Goal: Find specific page/section: Find specific page/section

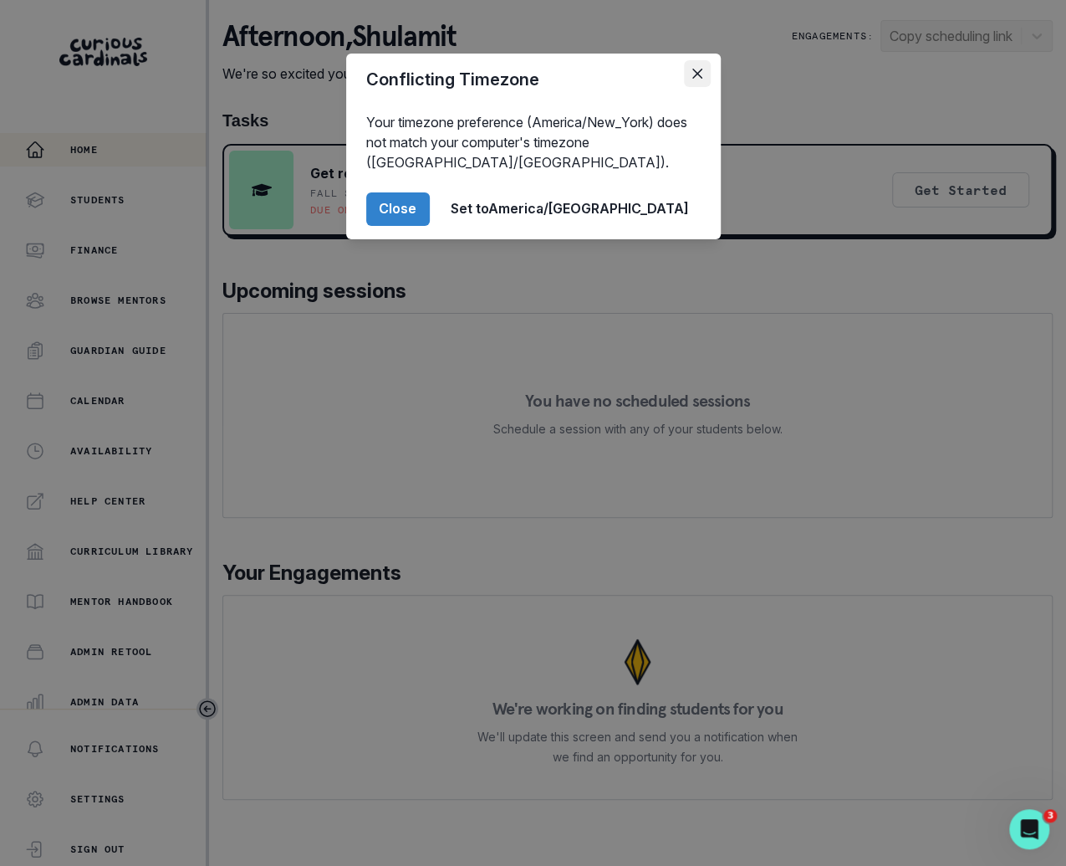
click at [692, 82] on button "Close" at bounding box center [697, 73] width 27 height 27
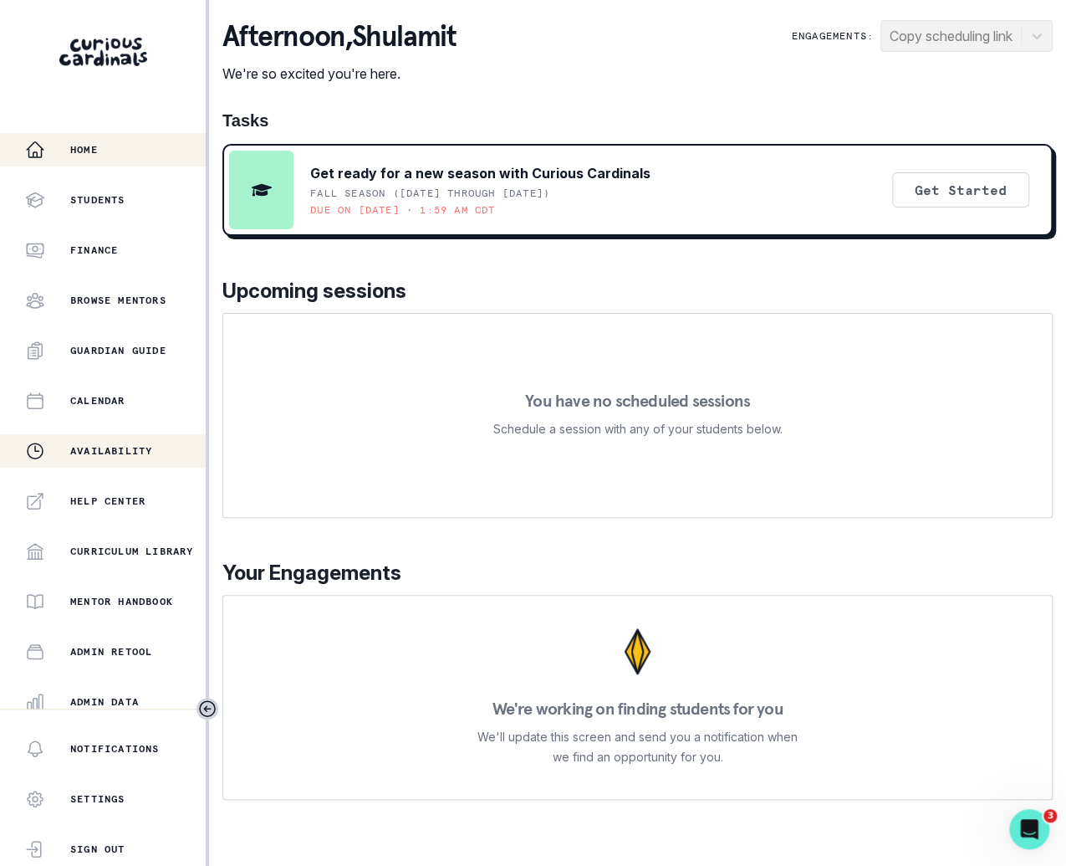
scroll to position [161, 0]
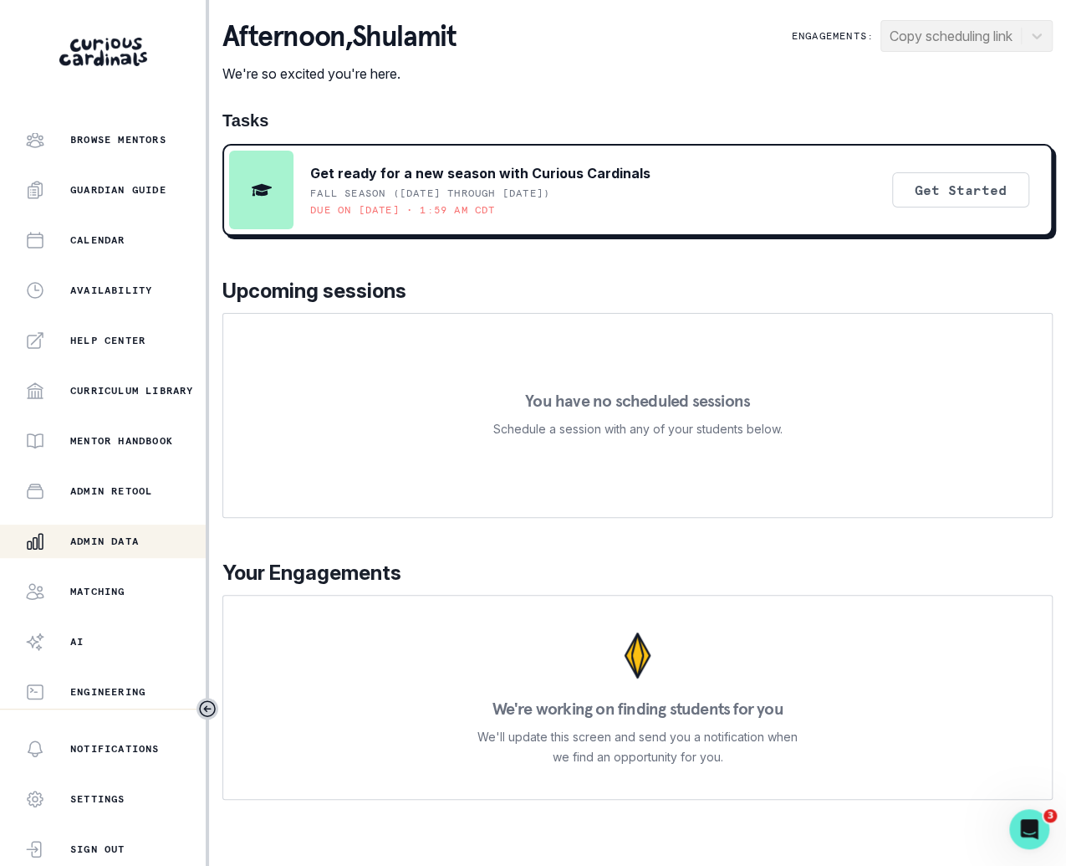
click at [136, 534] on p "Admin Data" at bounding box center [104, 540] width 69 height 13
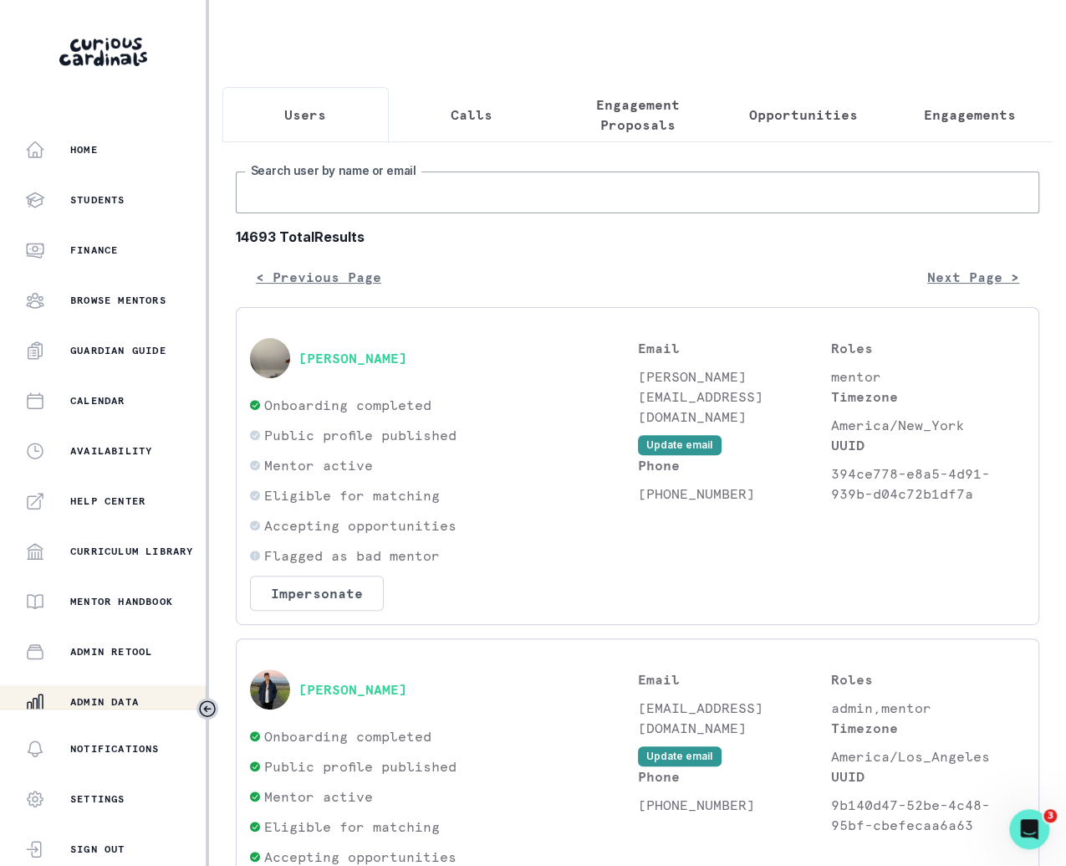
click at [485, 200] on input "Search user by name or email" at bounding box center [638, 192] width 804 height 42
type input "noor"
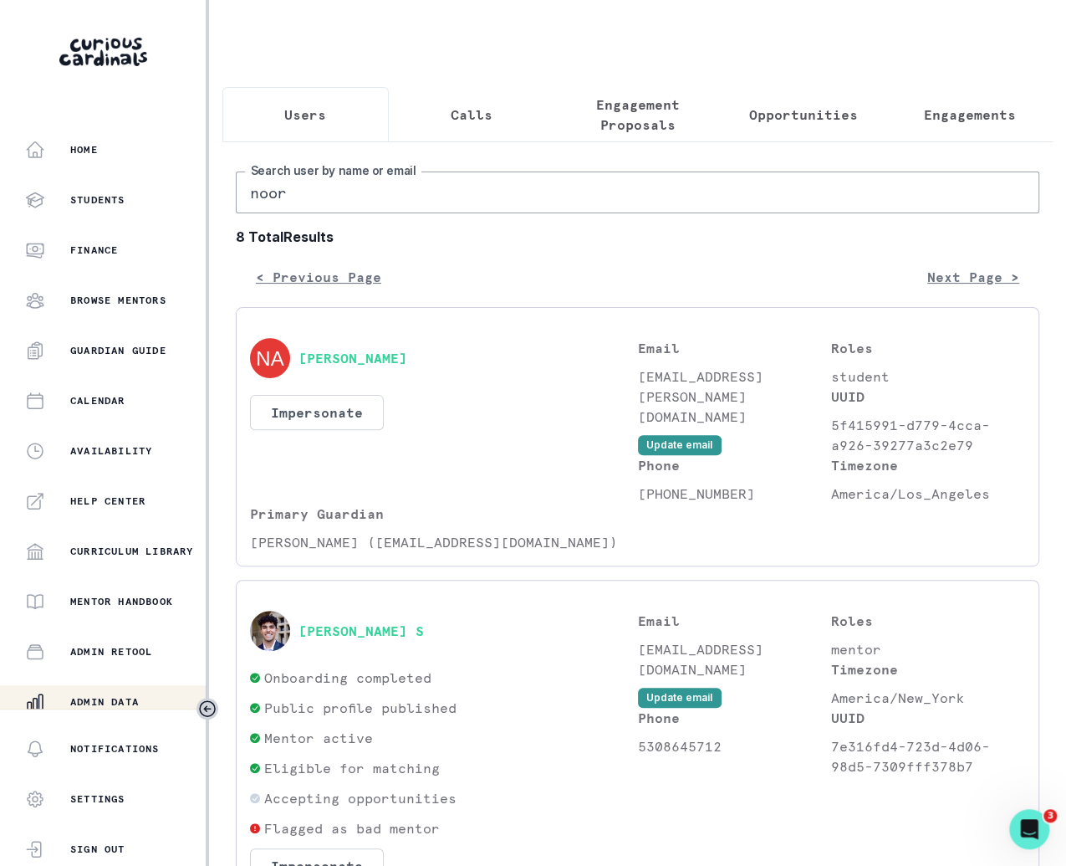
click at [519, 187] on input "noor" at bounding box center [638, 192] width 804 height 42
type input "noor n"
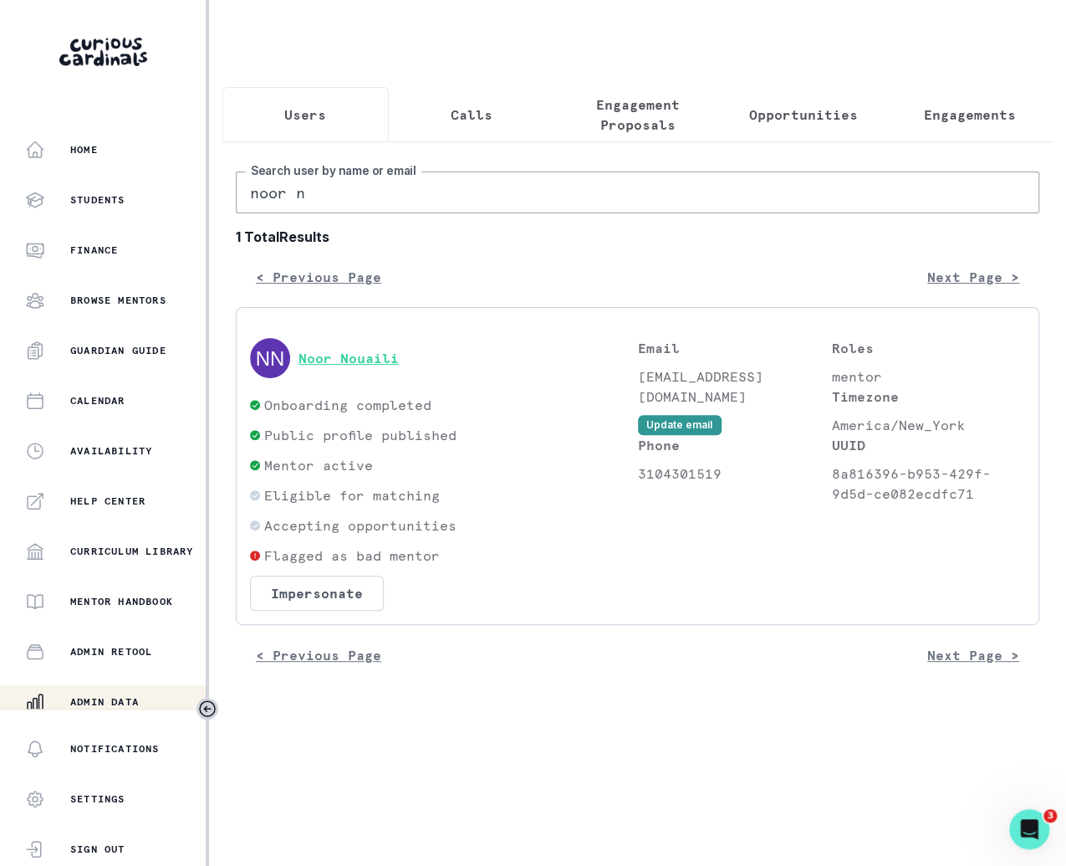
click at [385, 362] on button "Noor Nouaili" at bounding box center [349, 358] width 100 height 17
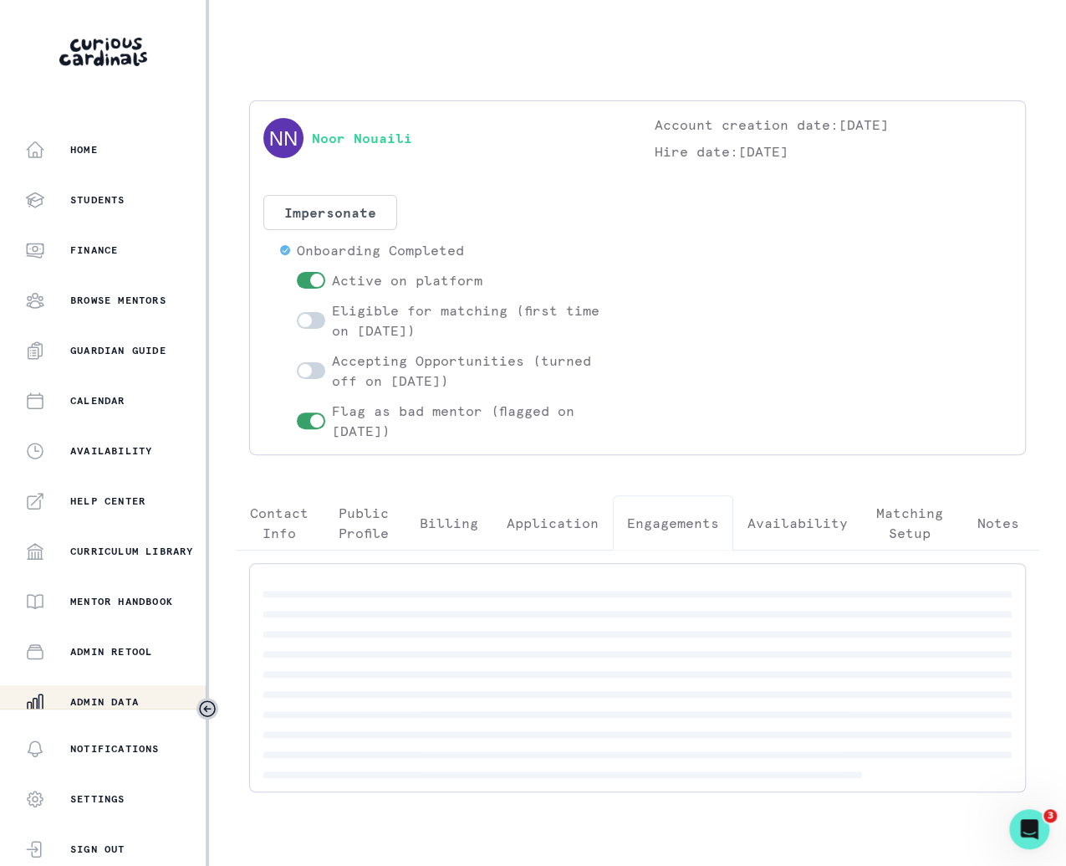
click at [657, 498] on button "Engagements" at bounding box center [673, 522] width 120 height 55
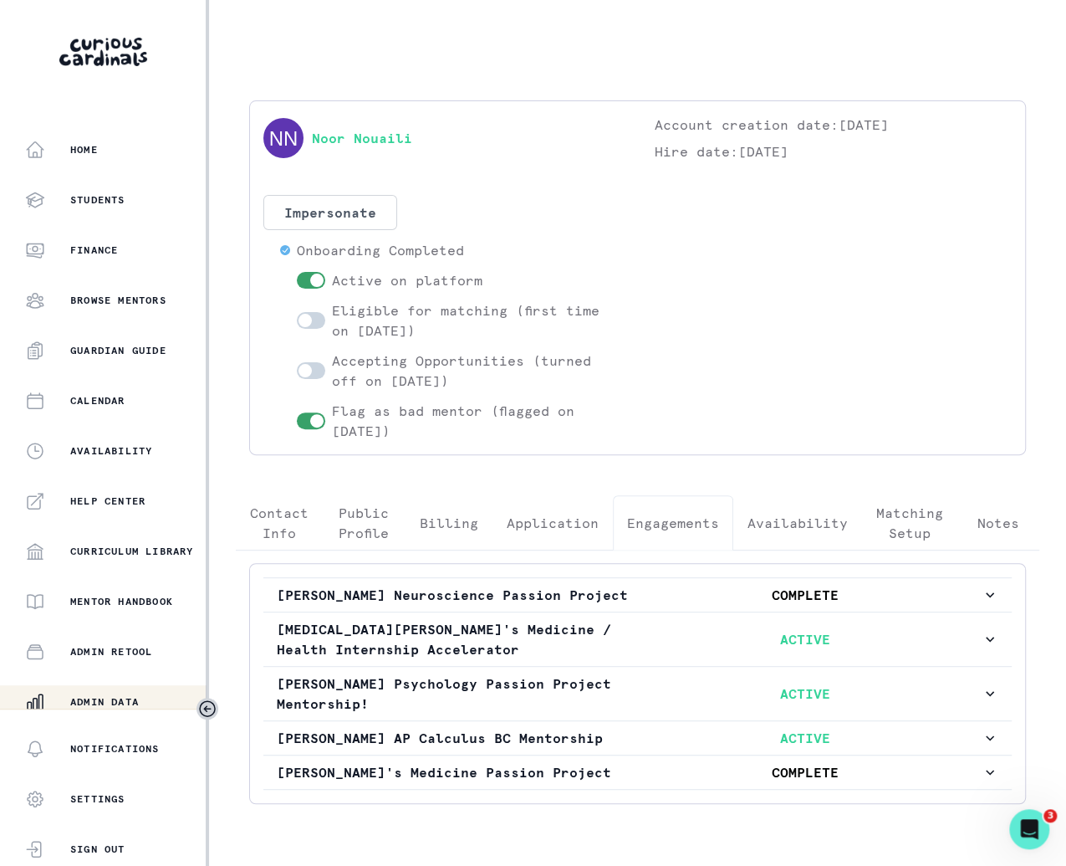
scroll to position [88, 0]
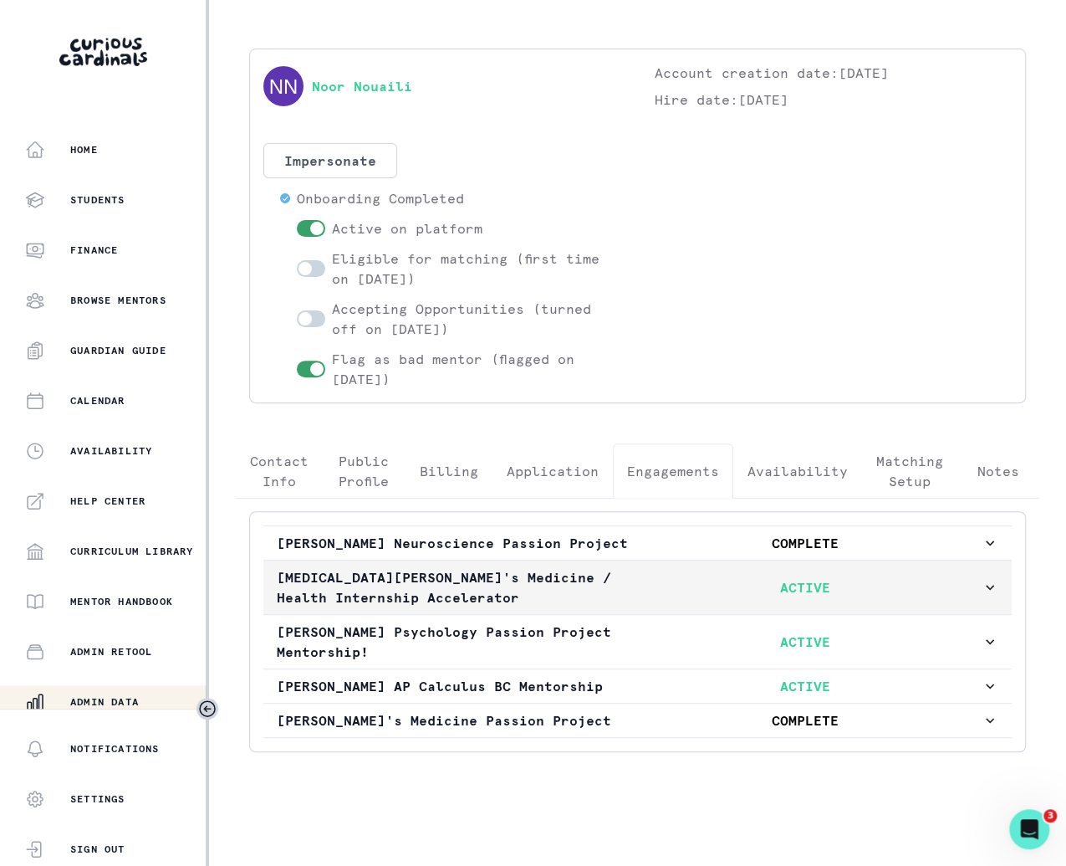
click at [657, 560] on button "[MEDICAL_DATA][PERSON_NAME]'s Medicine / Health Internship Accelerator ACTIVE" at bounding box center [637, 587] width 749 height 54
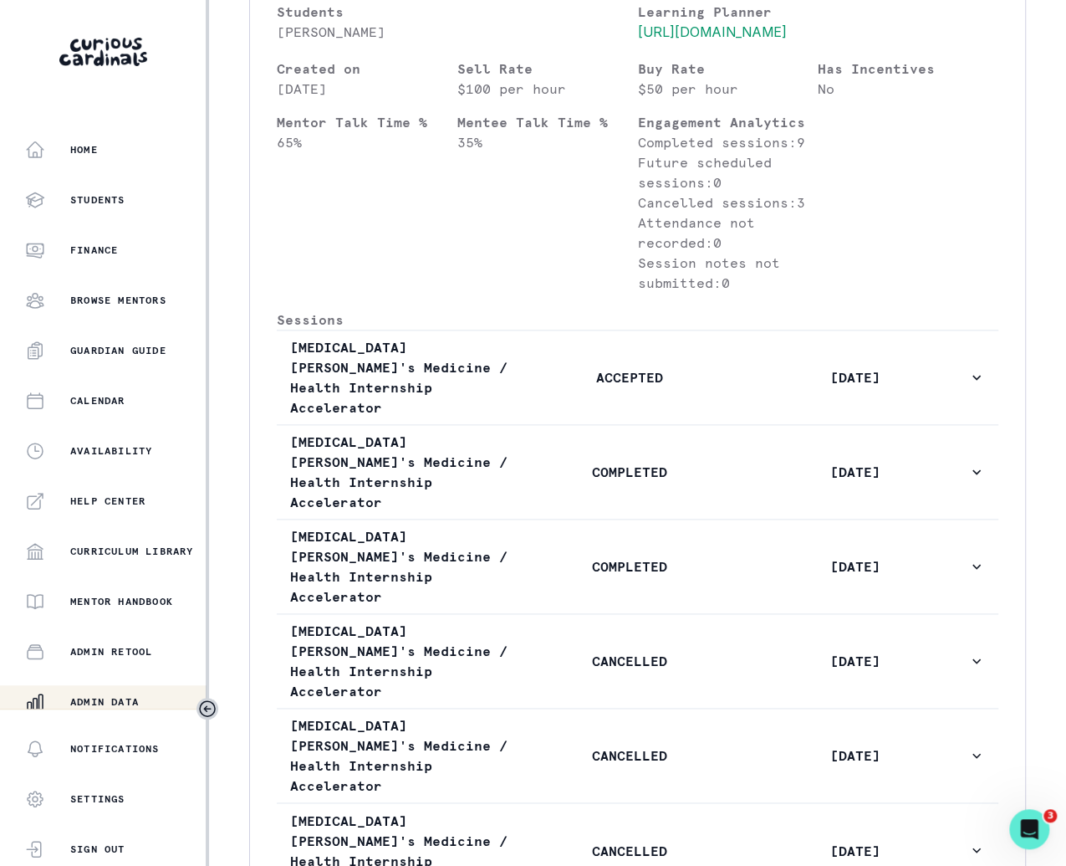
scroll to position [971, 0]
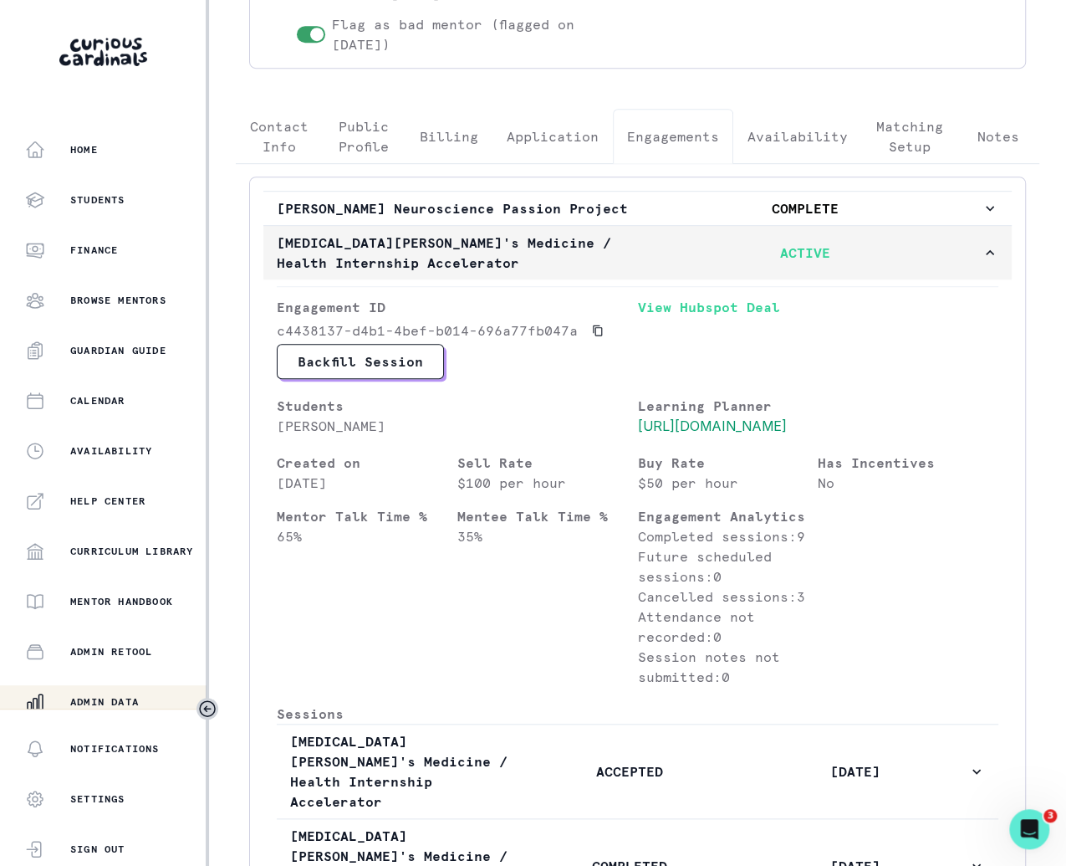
click at [731, 263] on p "ACTIVE" at bounding box center [806, 253] width 353 height 20
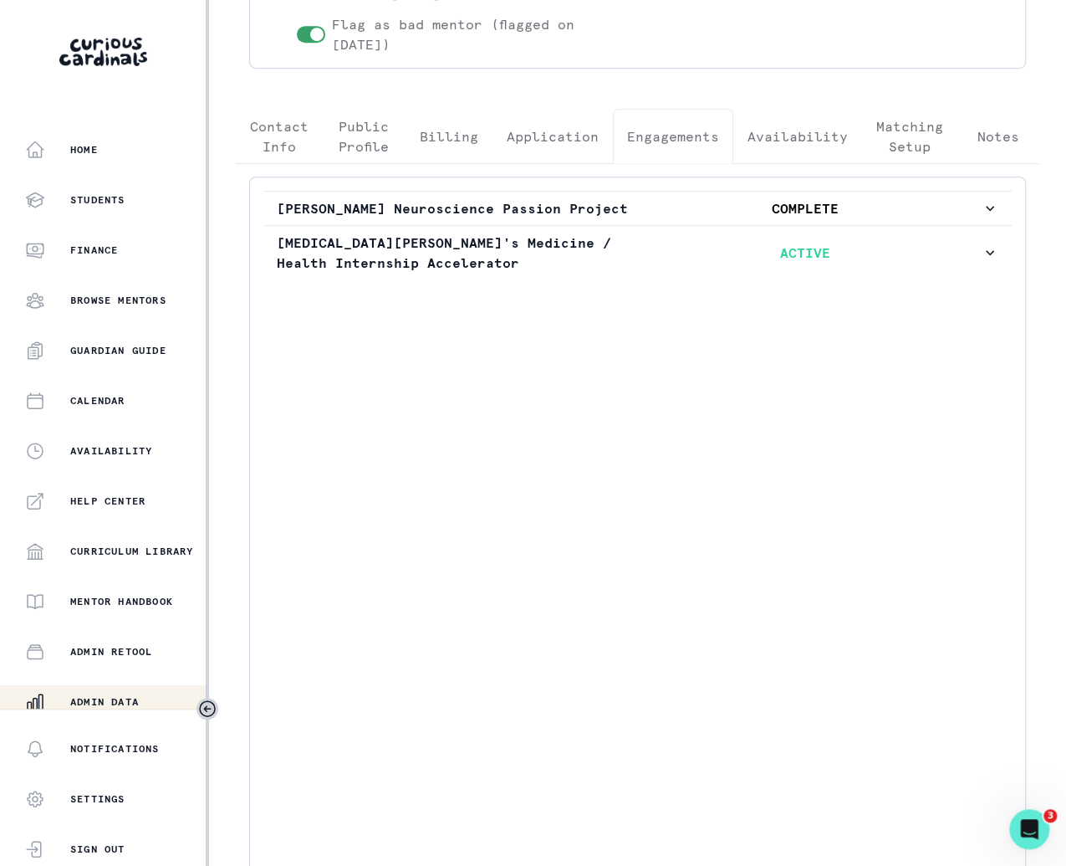
scroll to position [88, 0]
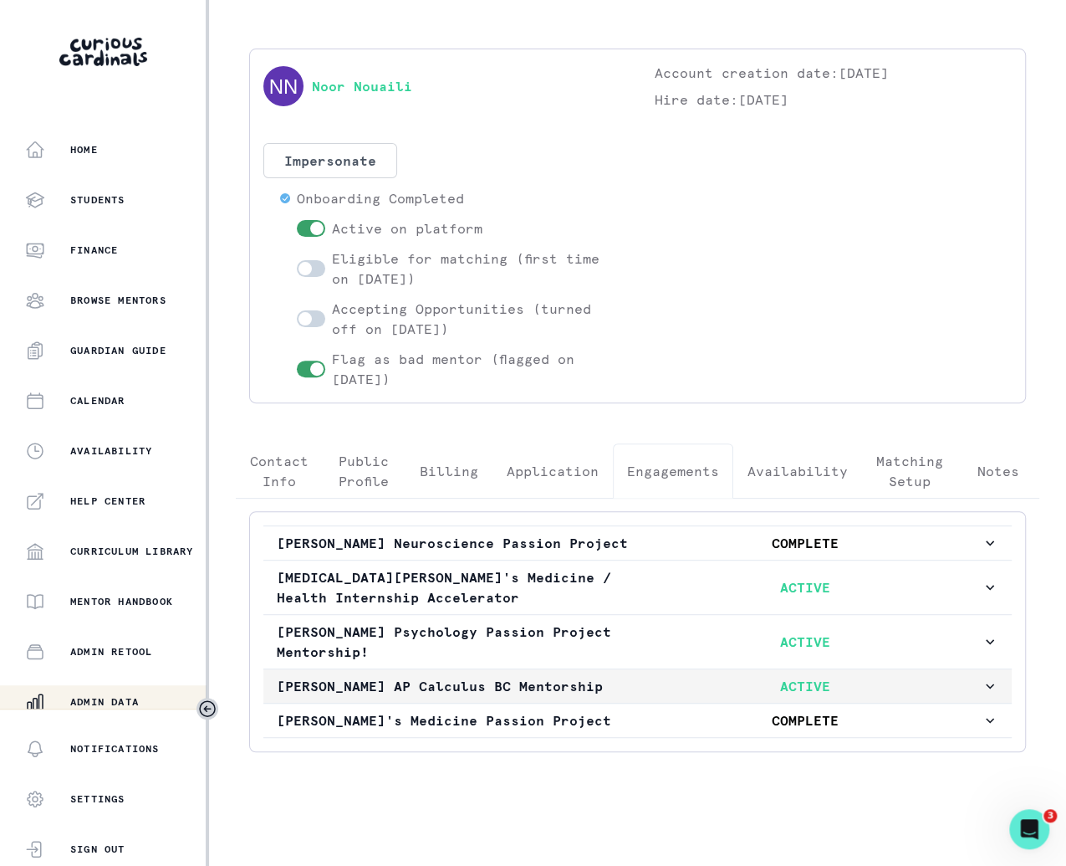
click at [665, 678] on p "ACTIVE" at bounding box center [806, 686] width 353 height 20
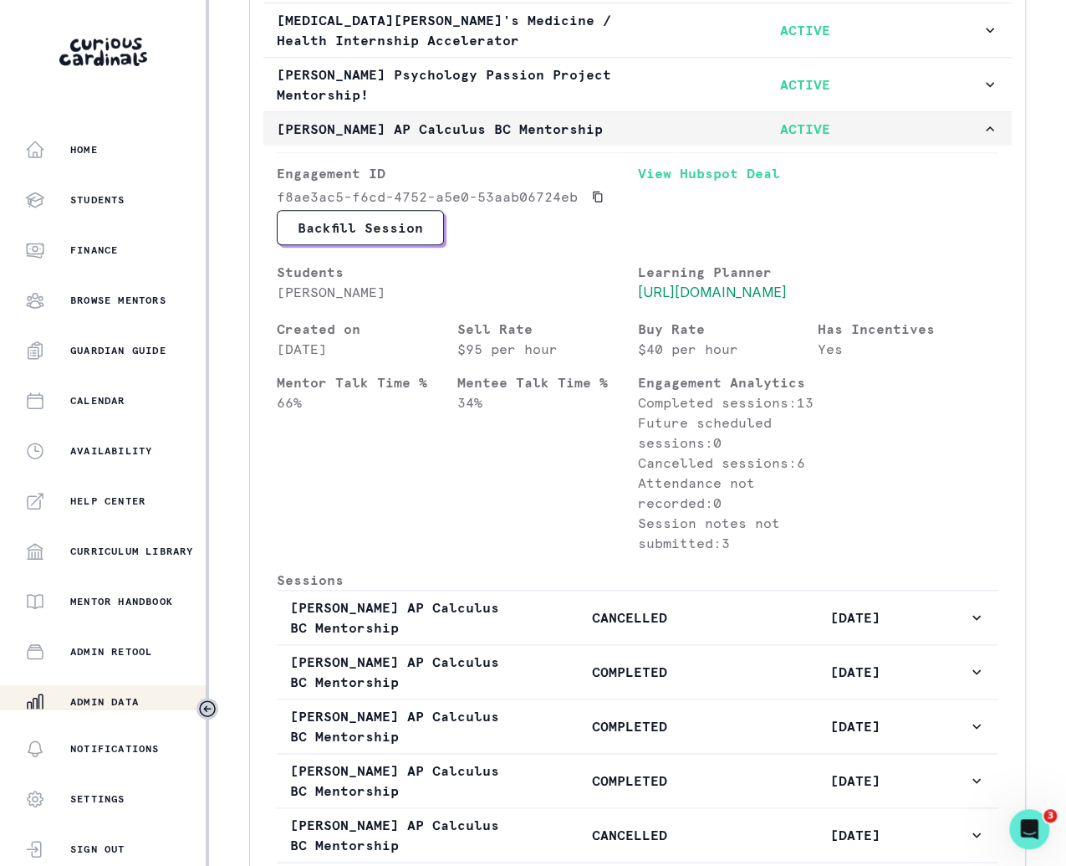
scroll to position [570, 0]
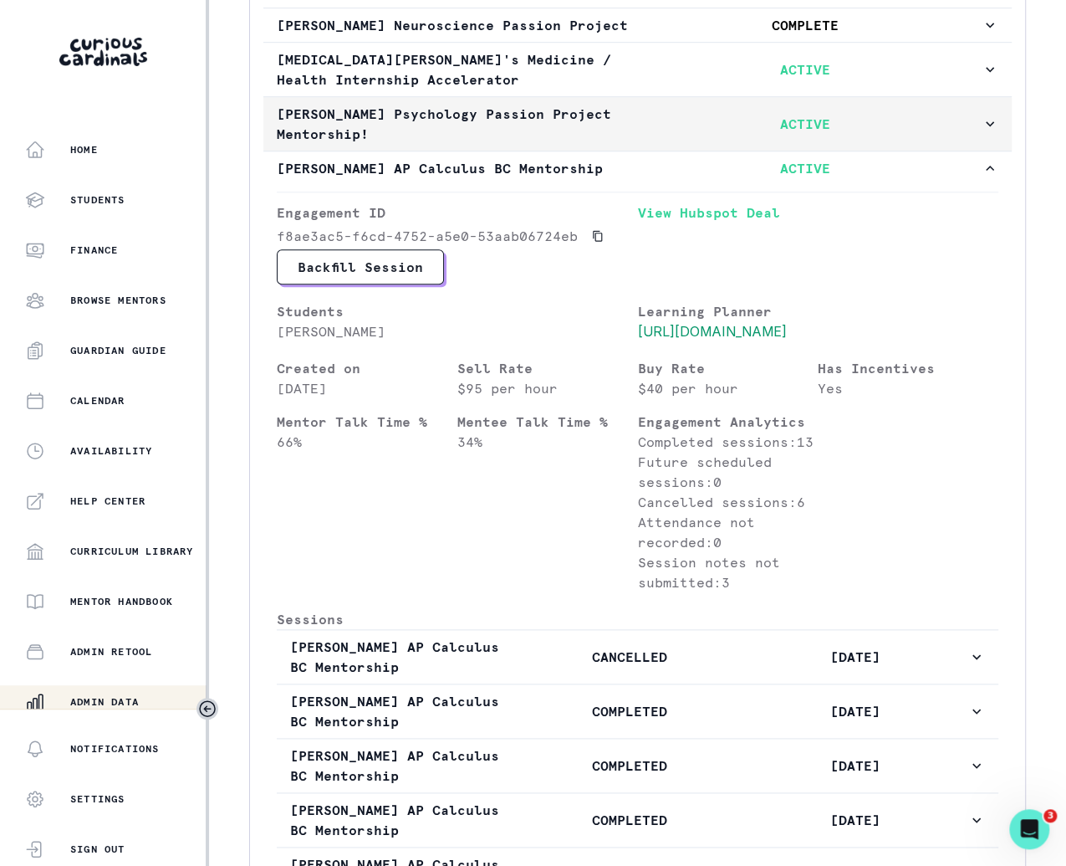
click at [778, 134] on p "ACTIVE" at bounding box center [806, 124] width 353 height 20
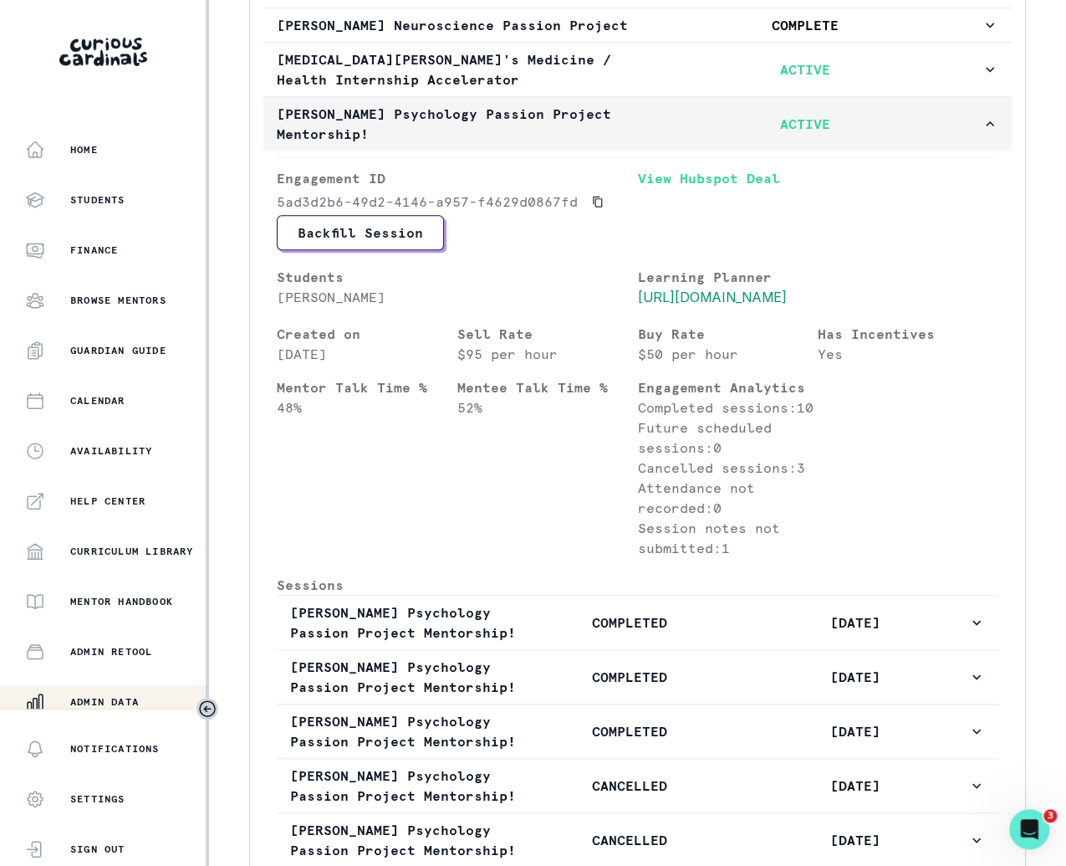
click at [779, 134] on p "ACTIVE" at bounding box center [806, 124] width 353 height 20
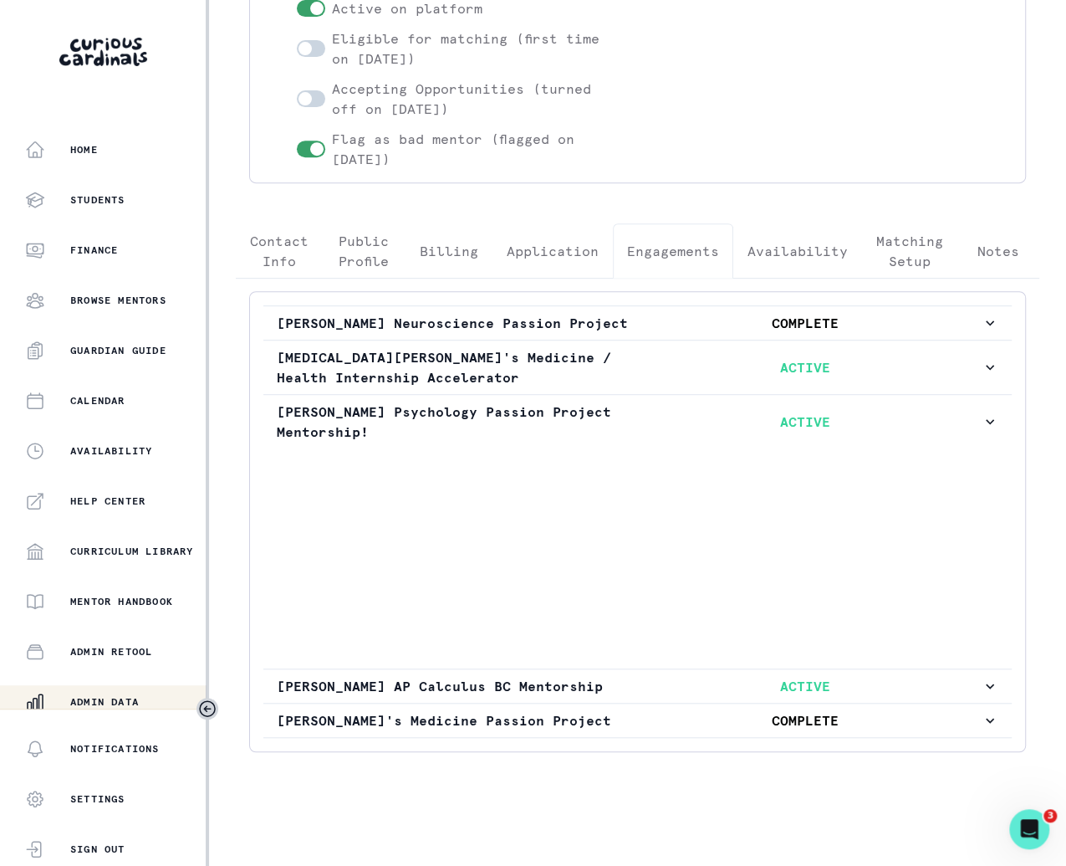
scroll to position [88, 0]
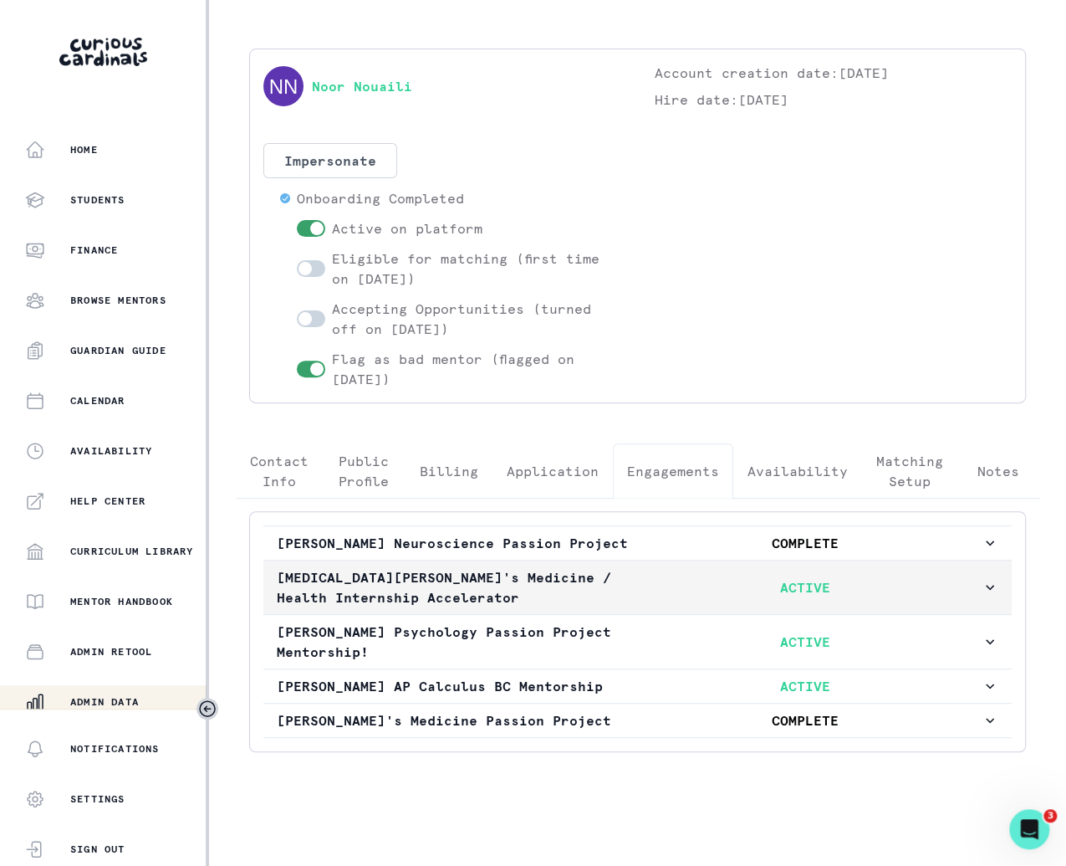
click at [701, 586] on button "[MEDICAL_DATA][PERSON_NAME]'s Medicine / Health Internship Accelerator ACTIVE" at bounding box center [637, 587] width 749 height 54
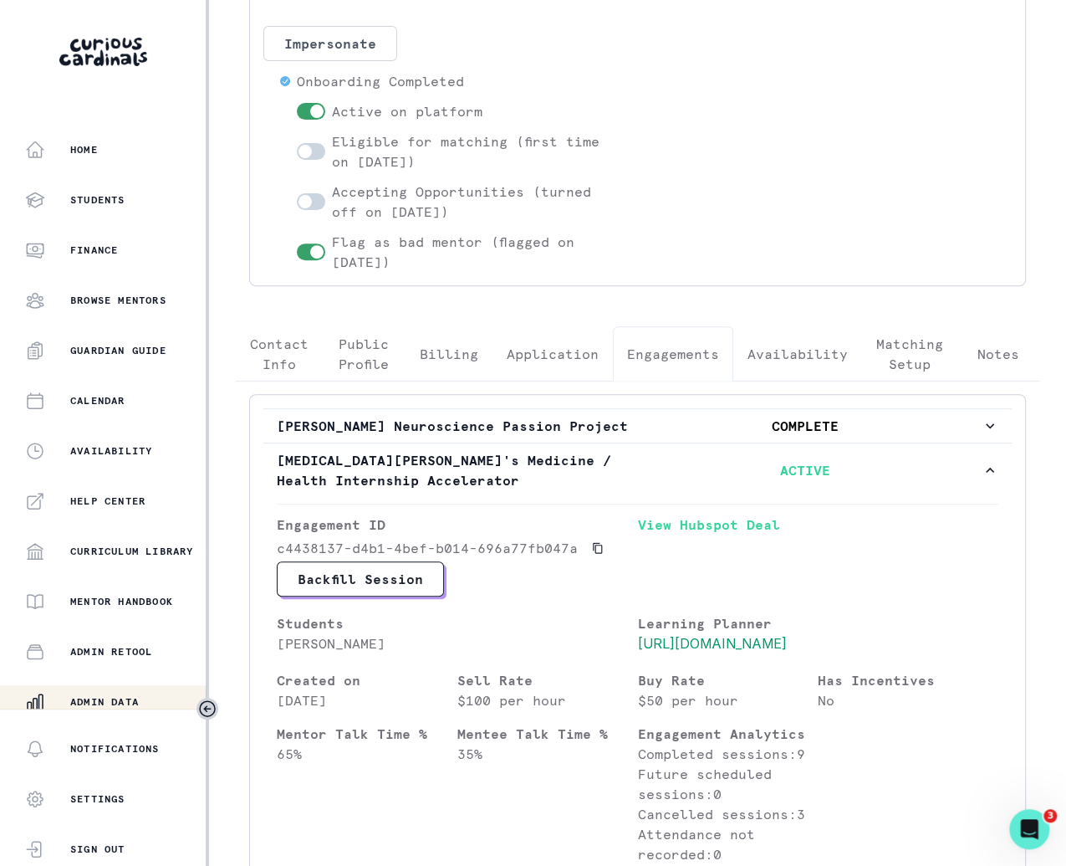
scroll to position [142, 0]
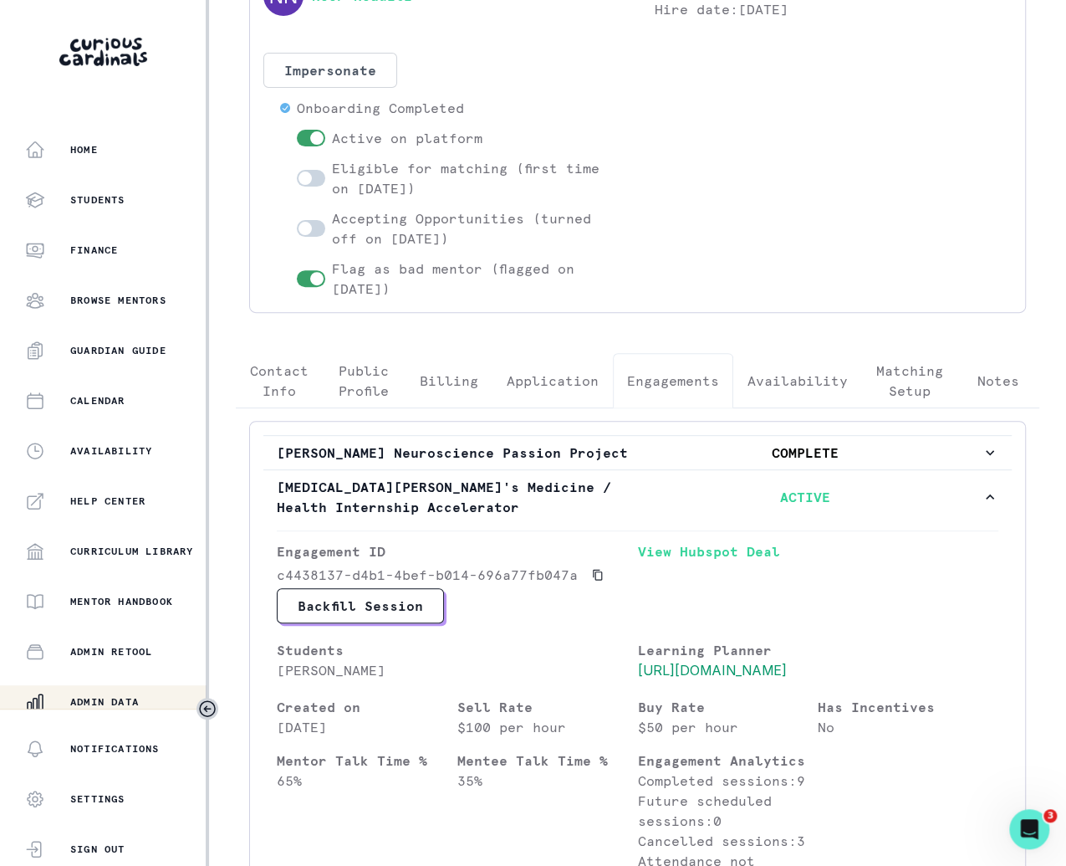
click at [677, 382] on p "Engagements" at bounding box center [673, 381] width 92 height 20
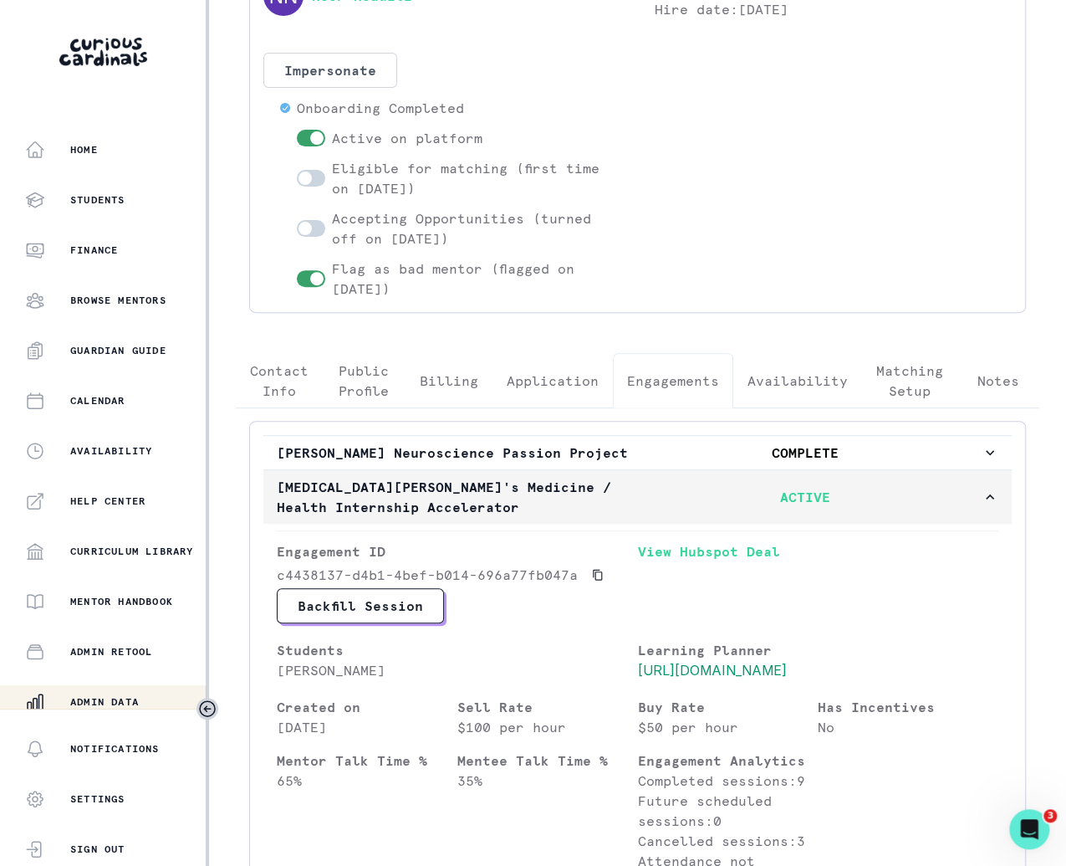
click at [555, 513] on p "[MEDICAL_DATA][PERSON_NAME]'s Medicine / Health Internship Accelerator" at bounding box center [453, 497] width 353 height 40
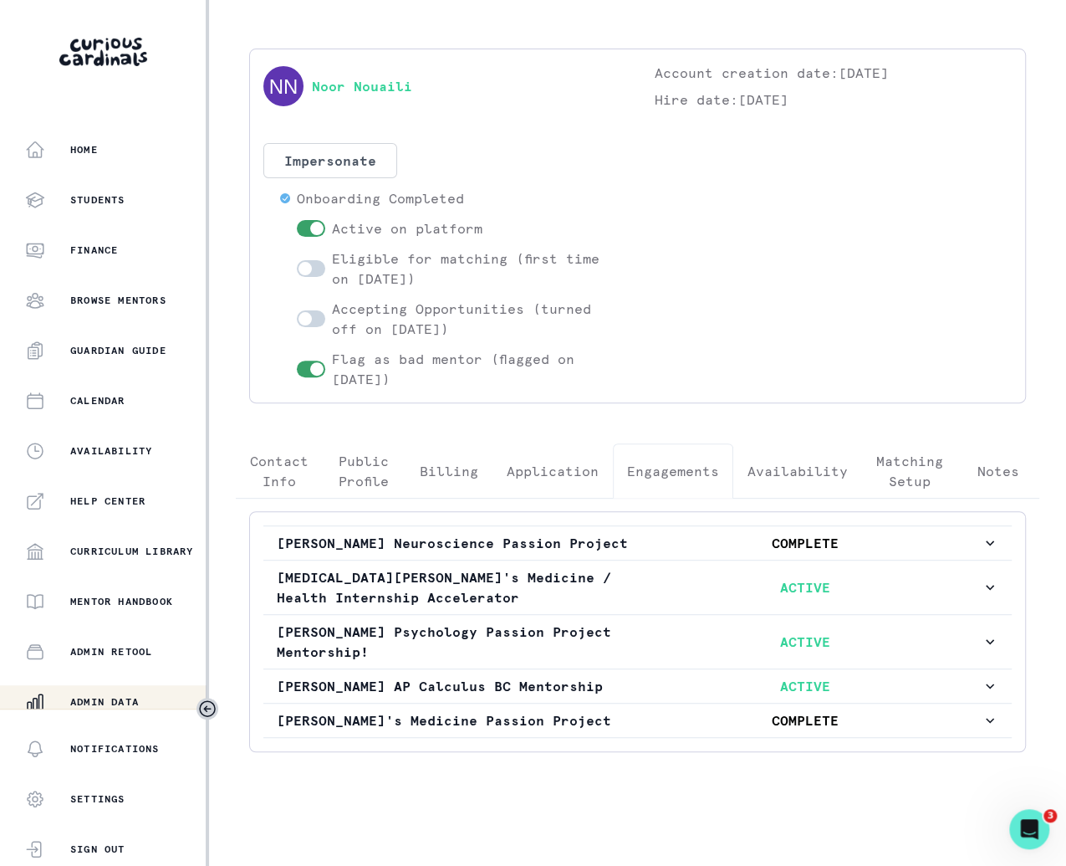
click at [312, 416] on div "Noor Nouaili Account creation date: [DATE] Hire date: [DATE] Impersonate Confir…" at bounding box center [637, 407] width 831 height 717
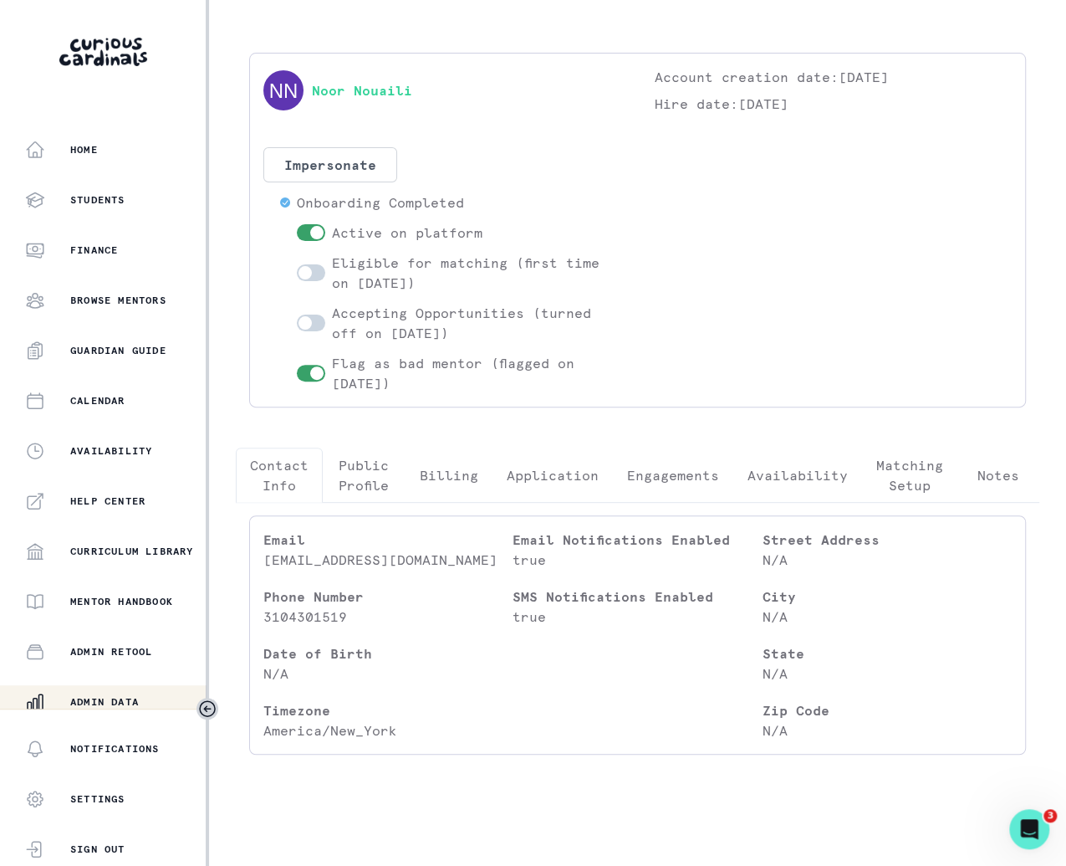
click at [299, 480] on p "Contact Info" at bounding box center [279, 475] width 59 height 40
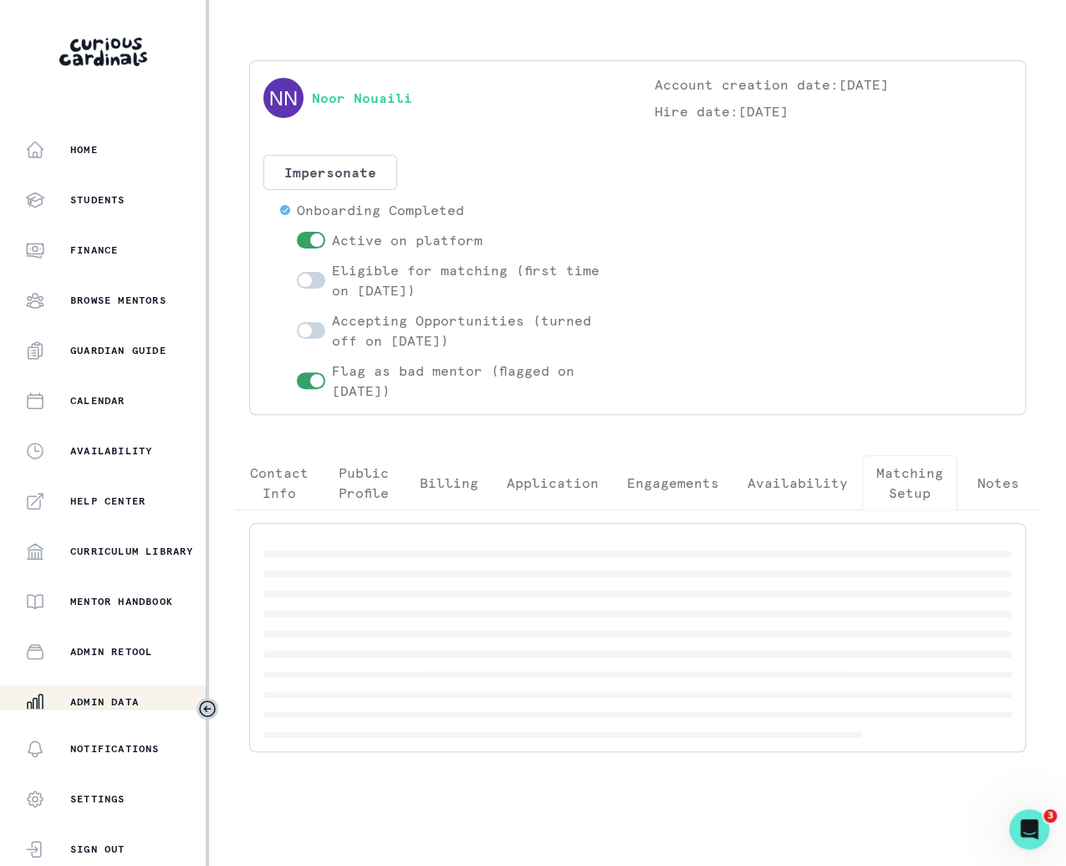
click at [888, 451] on div "Noor Nouaili Account creation date: [DATE] Hire date: [DATE] Impersonate Confir…" at bounding box center [637, 412] width 831 height 705
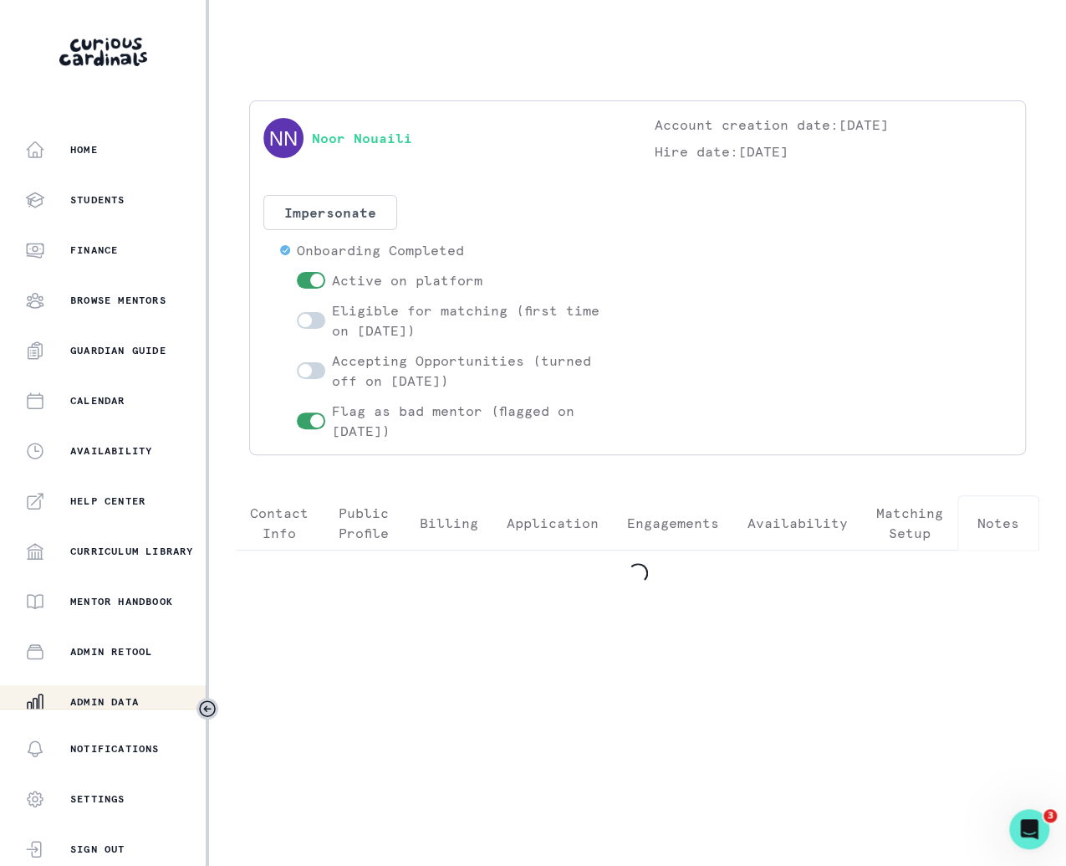
scroll to position [0, 0]
click at [959, 487] on div "Noor Nouaili Account creation date: [DATE] Hire date: [DATE] Impersonate Confir…" at bounding box center [637, 348] width 831 height 496
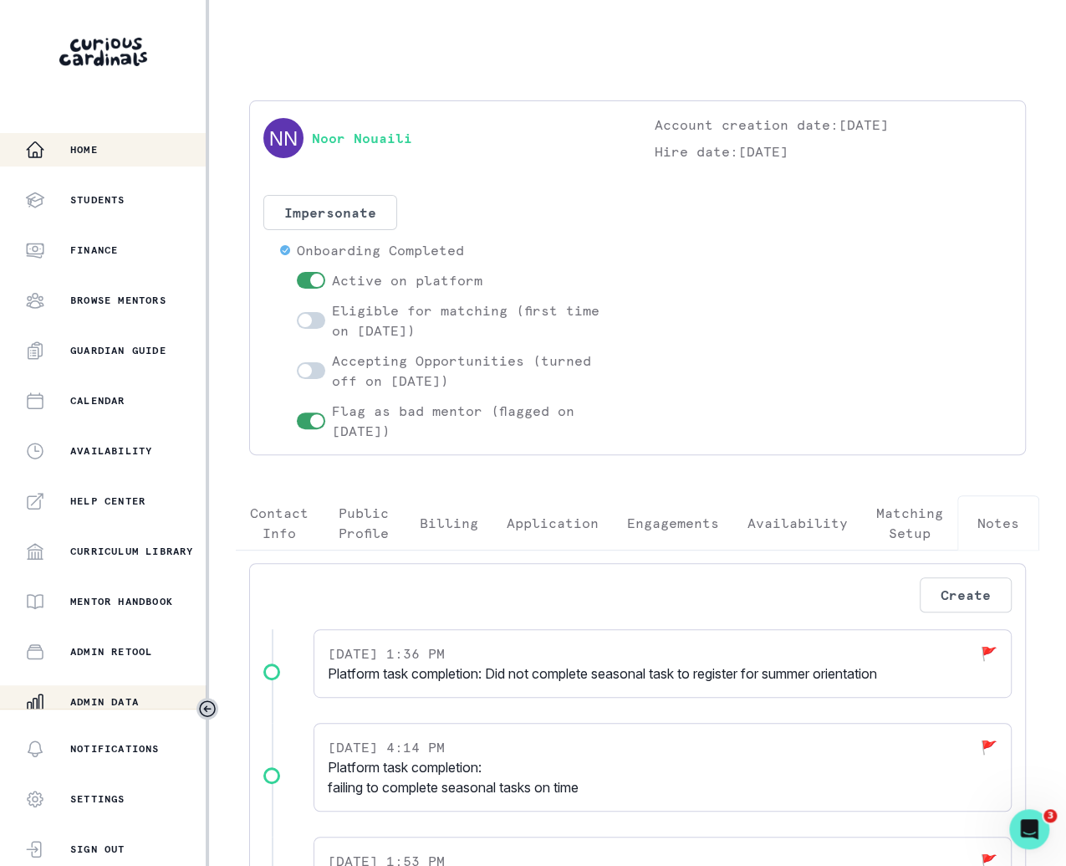
click at [115, 156] on div "Home" at bounding box center [115, 150] width 181 height 20
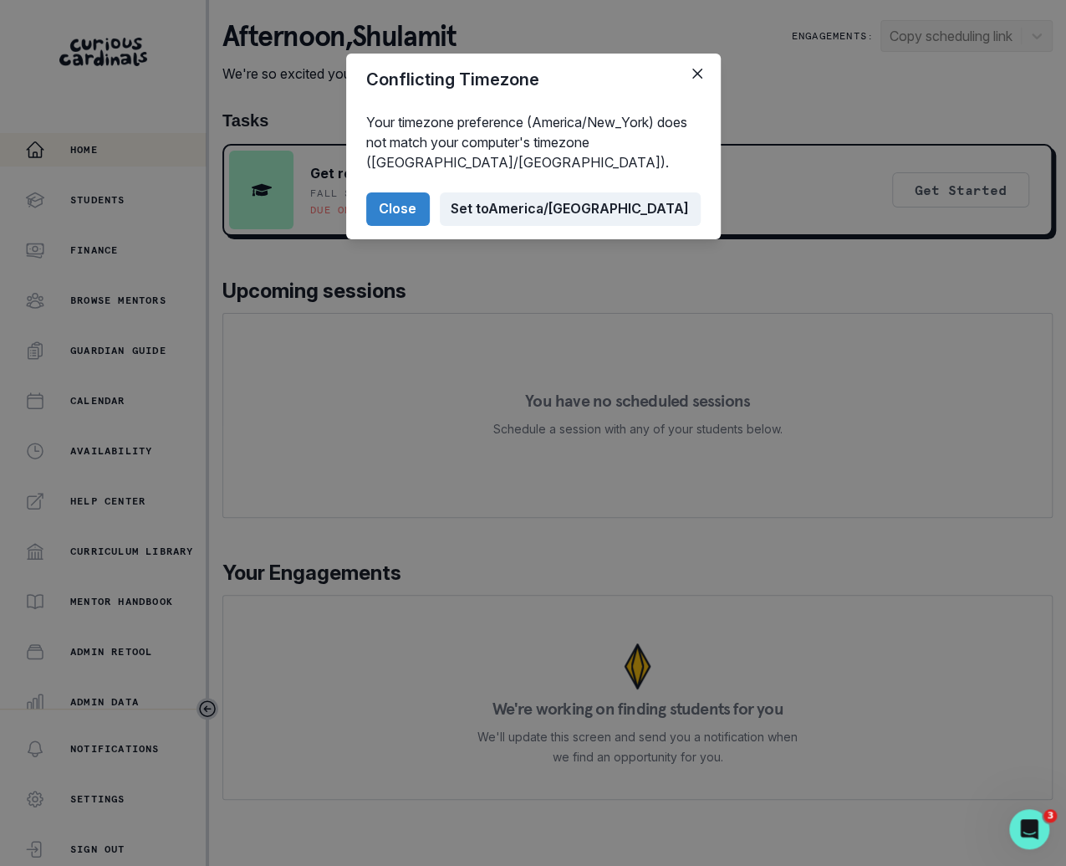
click at [612, 216] on button "Set to [GEOGRAPHIC_DATA]/[GEOGRAPHIC_DATA]" at bounding box center [570, 208] width 261 height 33
